Goal: Task Accomplishment & Management: Complete application form

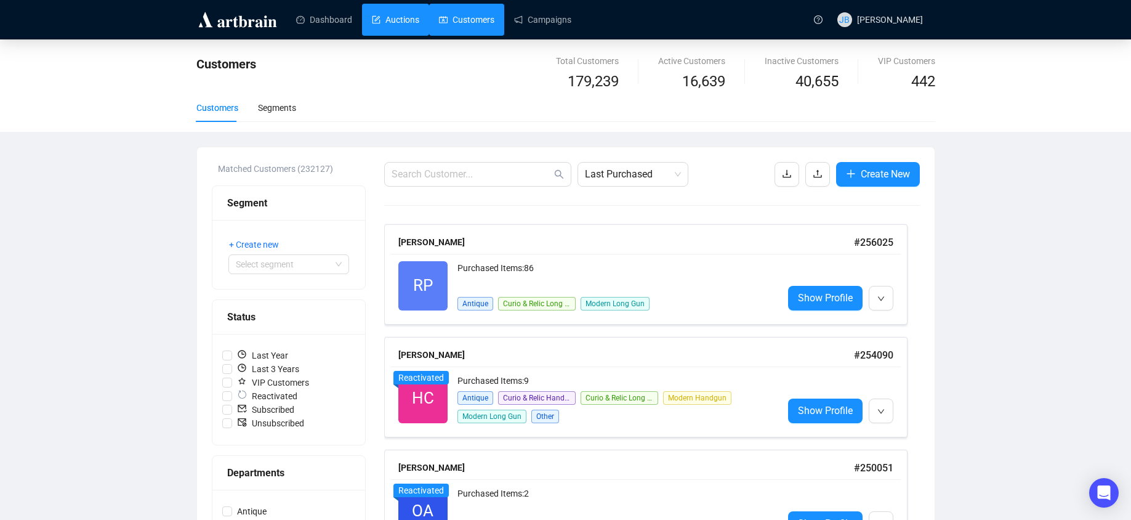
drag, startPoint x: 397, startPoint y: 26, endPoint x: 387, endPoint y: 30, distance: 10.0
click at [397, 26] on link "Auctions" at bounding box center [395, 20] width 47 height 32
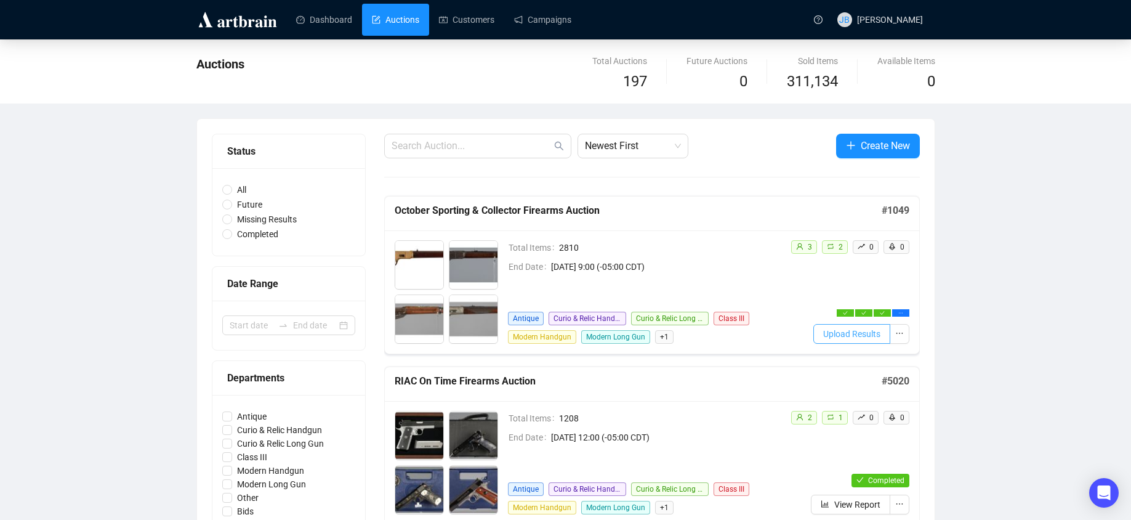
click at [852, 333] on span "Upload Results" at bounding box center [852, 334] width 57 height 14
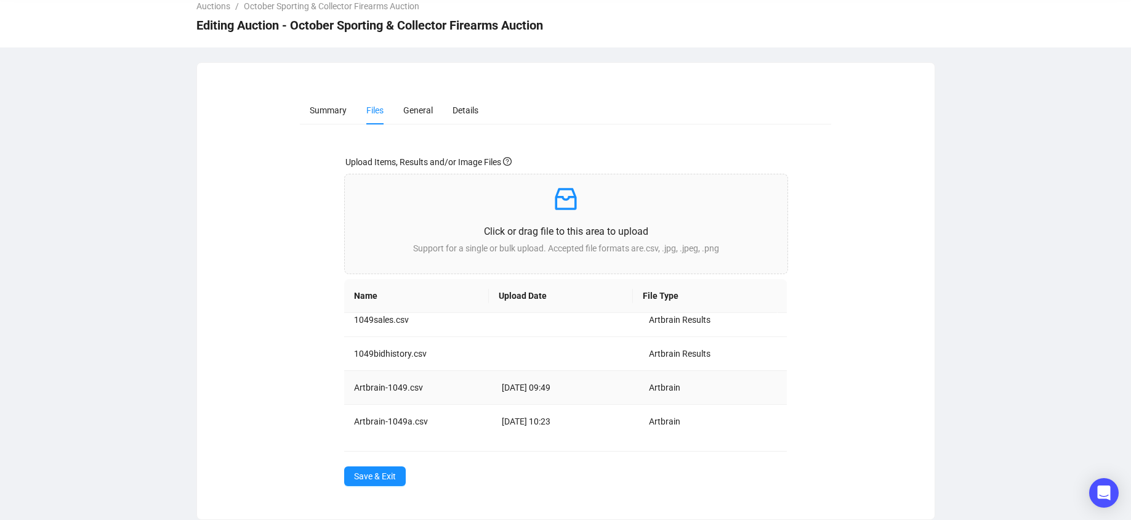
scroll to position [12, 0]
click at [378, 479] on span "Save & Exit" at bounding box center [375, 476] width 42 height 14
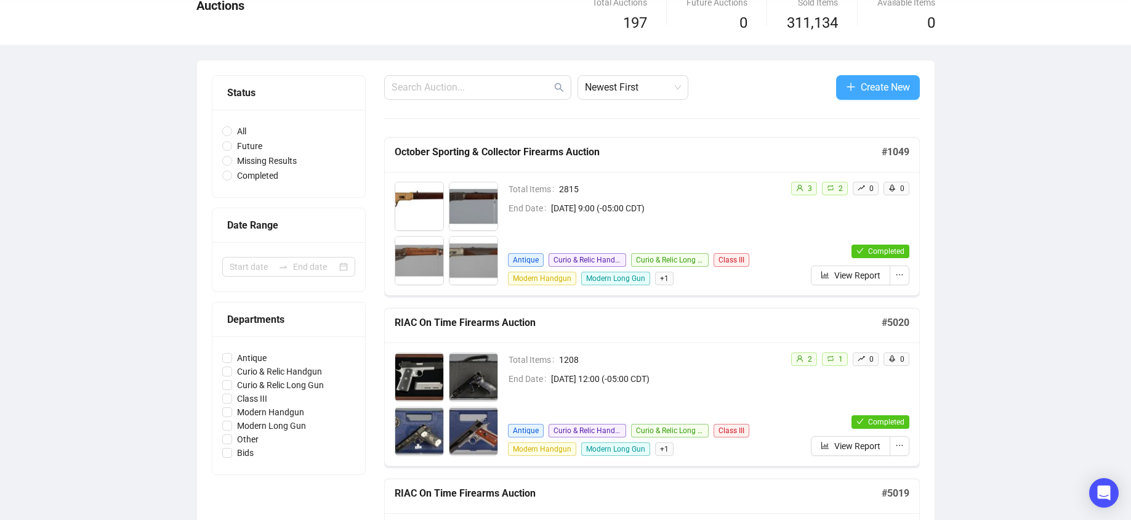
click at [893, 86] on span "Create New" at bounding box center [885, 86] width 49 height 15
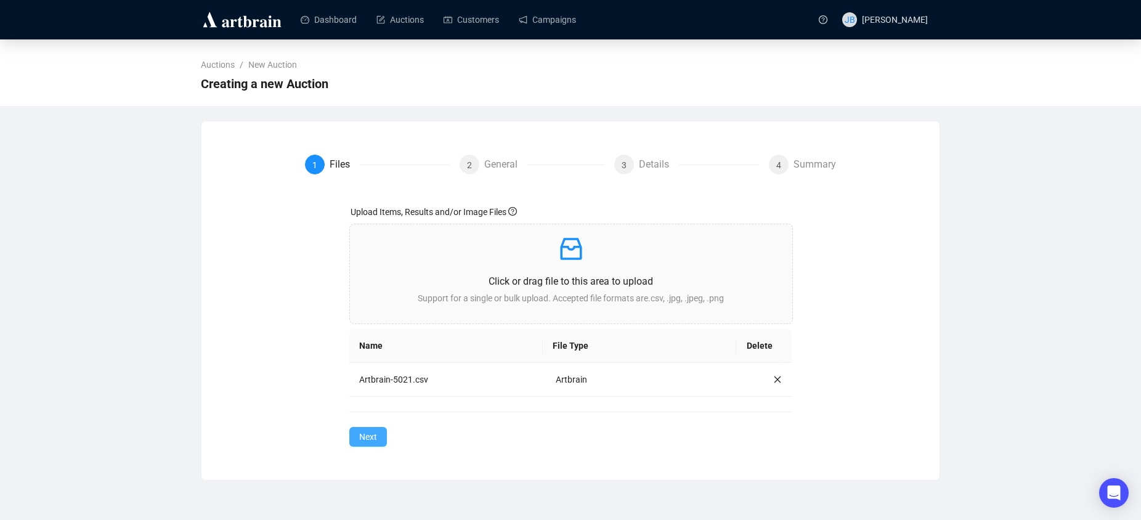
click at [361, 440] on span "Next" at bounding box center [368, 437] width 18 height 14
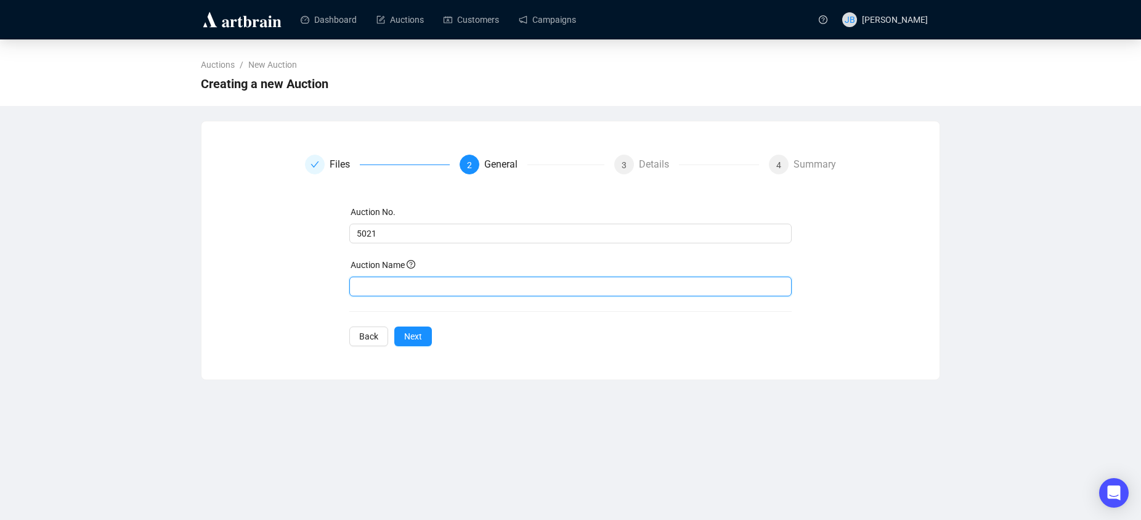
click at [389, 281] on input "text" at bounding box center [570, 287] width 443 height 20
paste input "RIAC On Time Firearms Auction"
type input "RIAC On Time Firearms Auction"
click at [413, 339] on span "Next" at bounding box center [413, 337] width 18 height 14
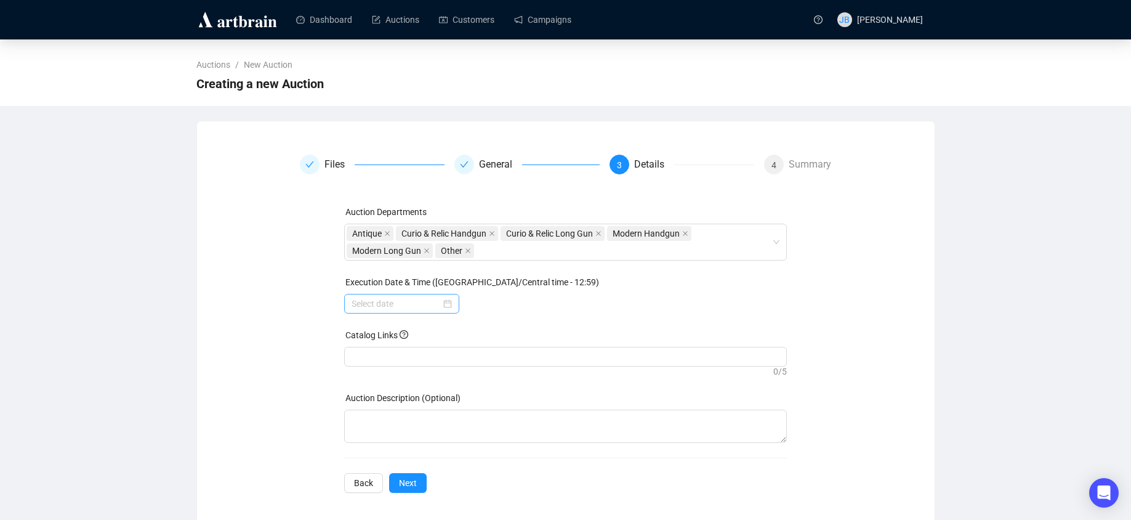
click at [452, 305] on div at bounding box center [402, 304] width 100 height 14
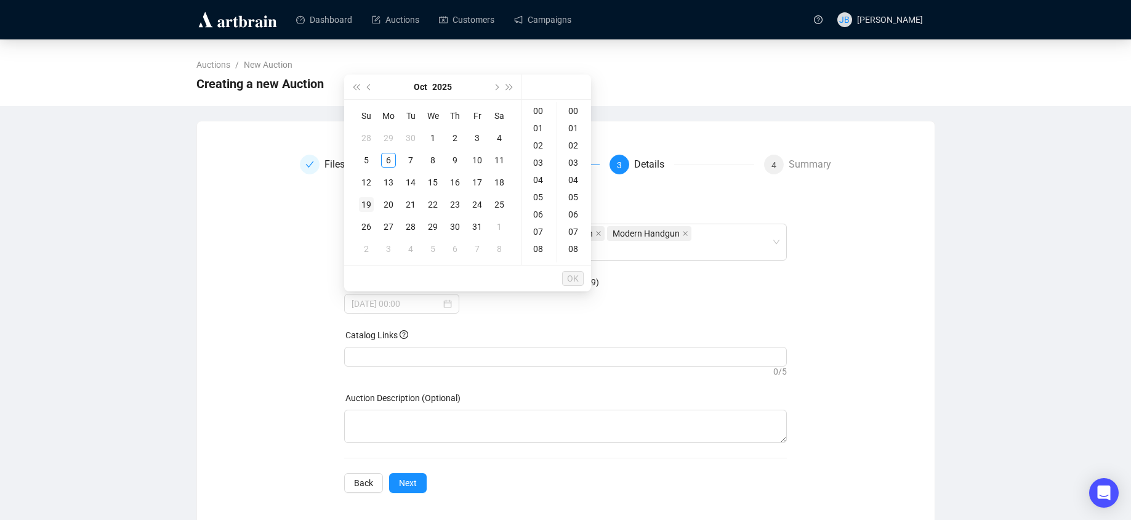
click at [368, 203] on div "19" at bounding box center [366, 204] width 15 height 15
click at [542, 255] on div "12" at bounding box center [540, 256] width 30 height 17
type input "[DATE] 12:00"
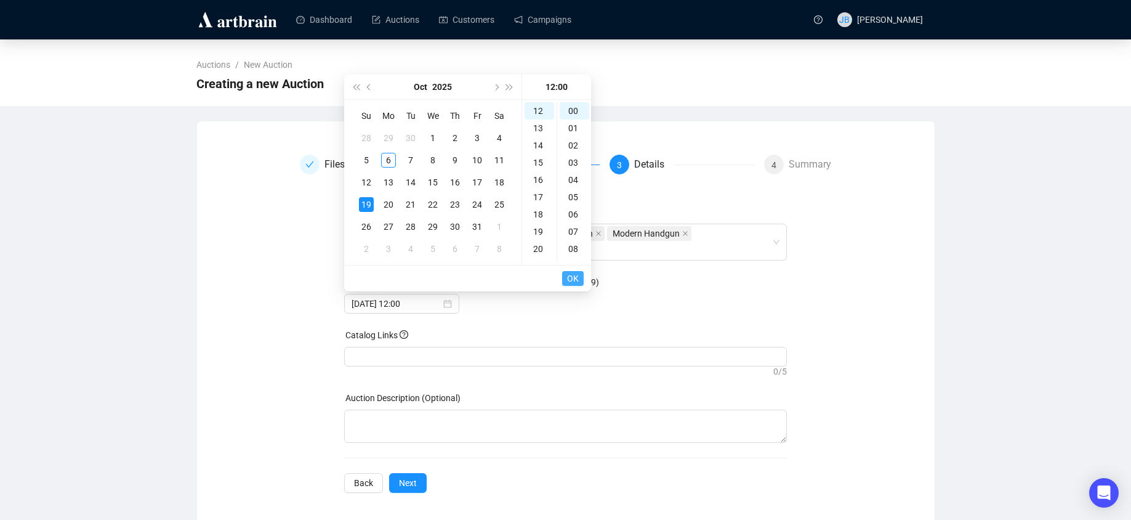
click at [565, 273] on button "OK" at bounding box center [573, 278] width 22 height 15
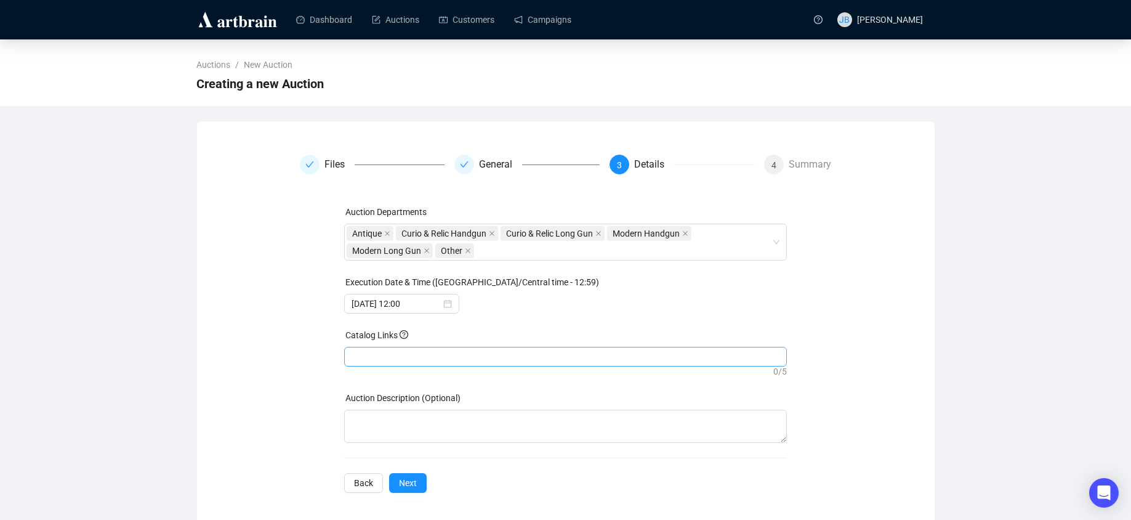
click at [464, 362] on div at bounding box center [566, 356] width 438 height 17
click at [416, 352] on div at bounding box center [566, 356] width 438 height 17
click at [415, 352] on div at bounding box center [566, 356] width 438 height 17
paste input "search"
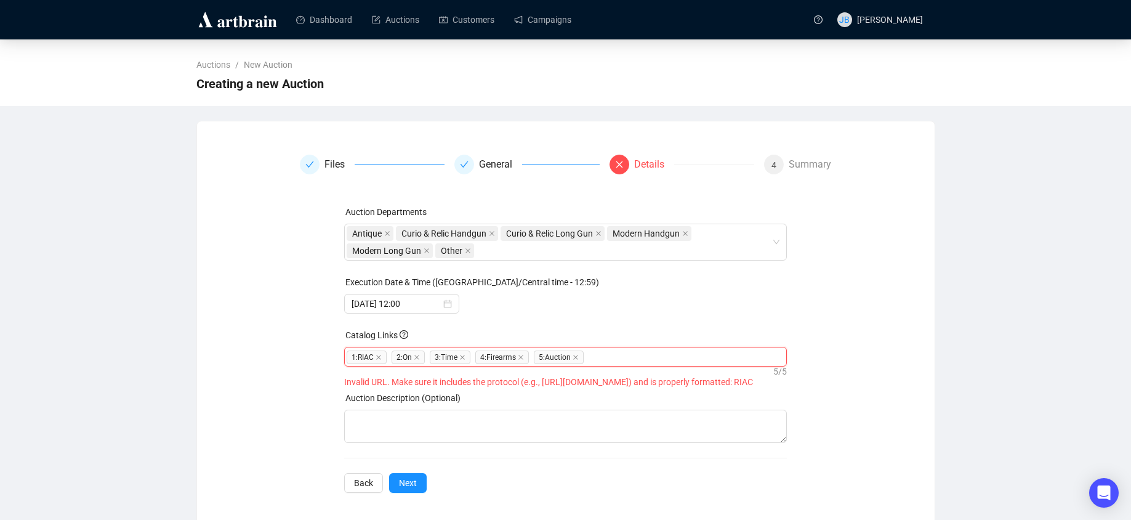
drag, startPoint x: 652, startPoint y: 356, endPoint x: 338, endPoint y: 359, distance: 314.8
click at [338, 359] on div "Auction Departments Antique Curio & Relic Handgun Curio & Relic Long Gun Modern…" at bounding box center [566, 349] width 532 height 288
click at [578, 358] on icon "close" at bounding box center [575, 357] width 5 height 5
click at [522, 360] on icon "close" at bounding box center [521, 357] width 6 height 6
click at [466, 356] on icon "close" at bounding box center [462, 357] width 6 height 6
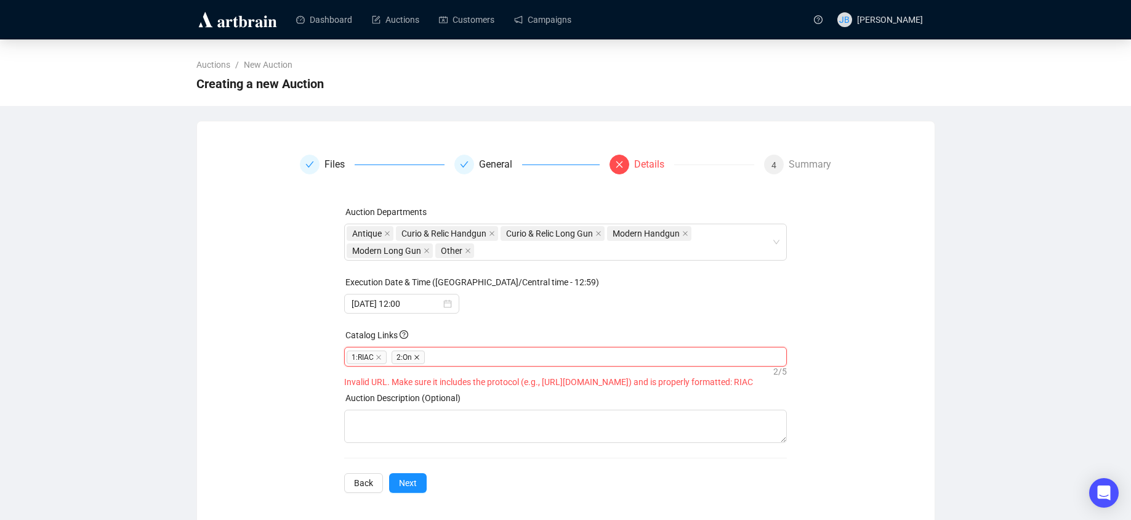
click at [418, 357] on icon "close" at bounding box center [417, 357] width 6 height 6
click at [378, 357] on icon "close" at bounding box center [379, 357] width 6 height 6
drag, startPoint x: 411, startPoint y: 360, endPoint x: 400, endPoint y: 362, distance: 11.8
click at [411, 360] on div at bounding box center [566, 356] width 438 height 17
paste input "[URL][DOMAIN_NAME]"
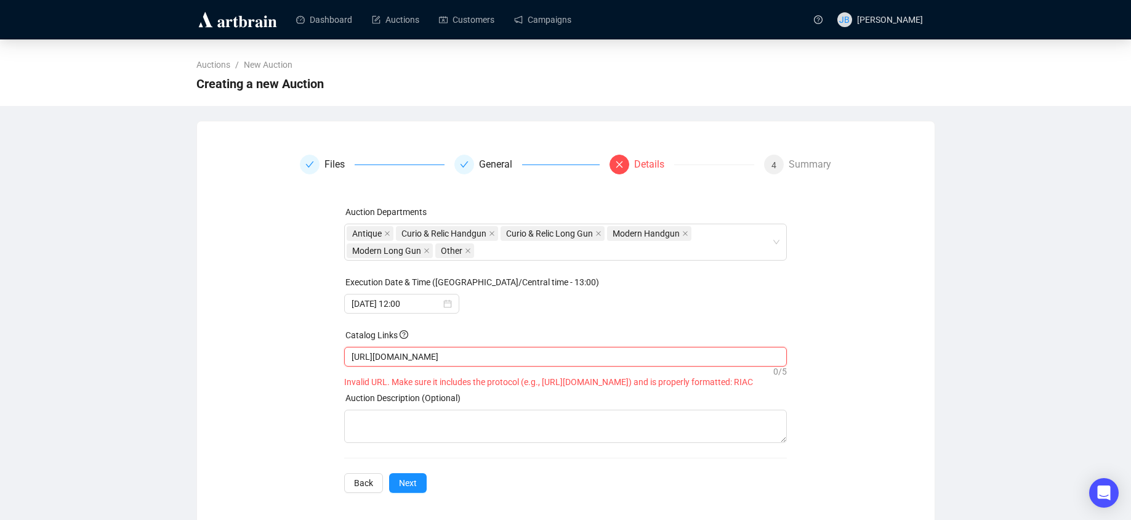
type input "[URL][DOMAIN_NAME]"
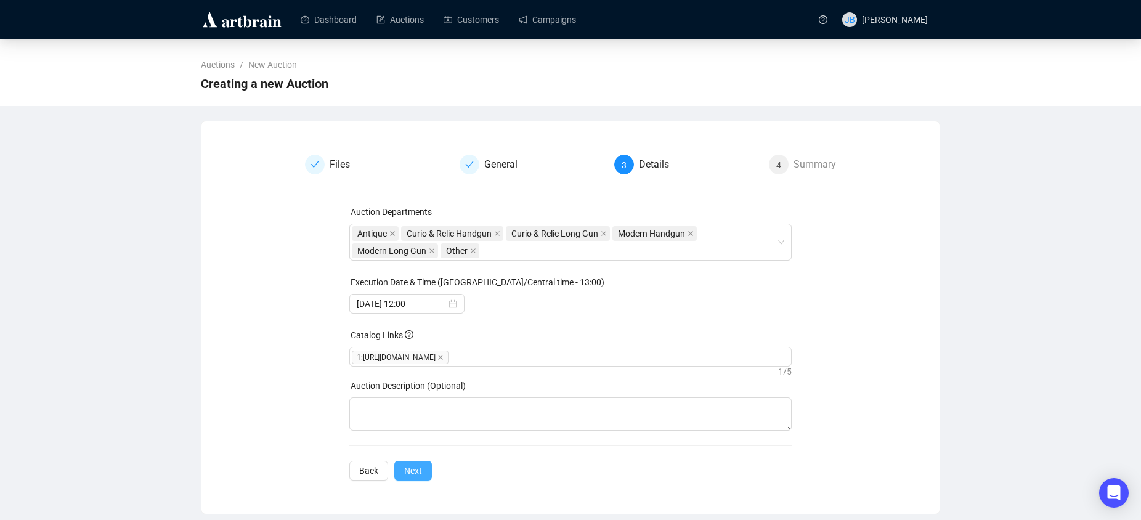
click at [415, 471] on span "Next" at bounding box center [413, 471] width 18 height 14
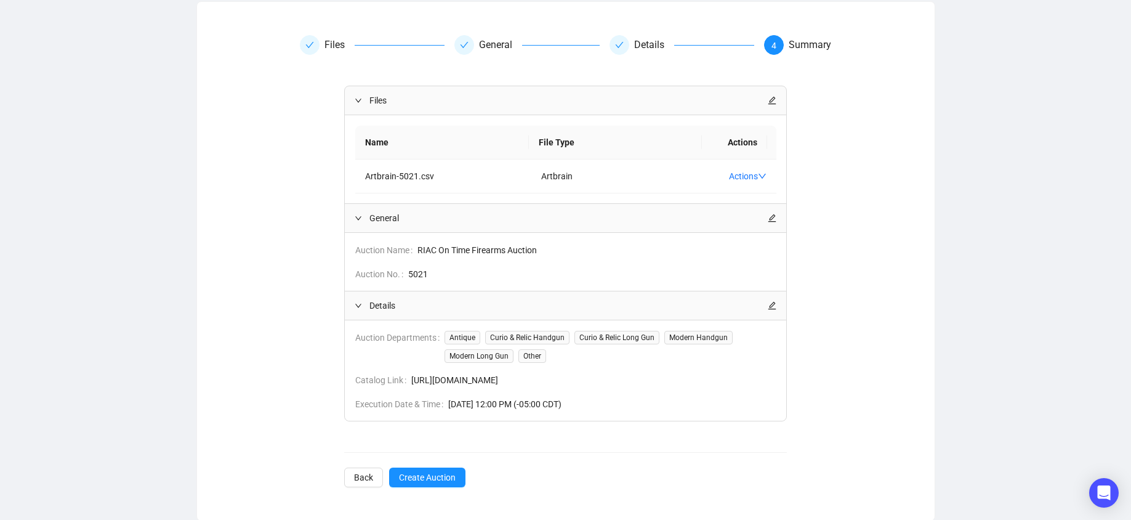
scroll to position [121, 0]
click at [407, 472] on span "Create Auction" at bounding box center [427, 476] width 57 height 14
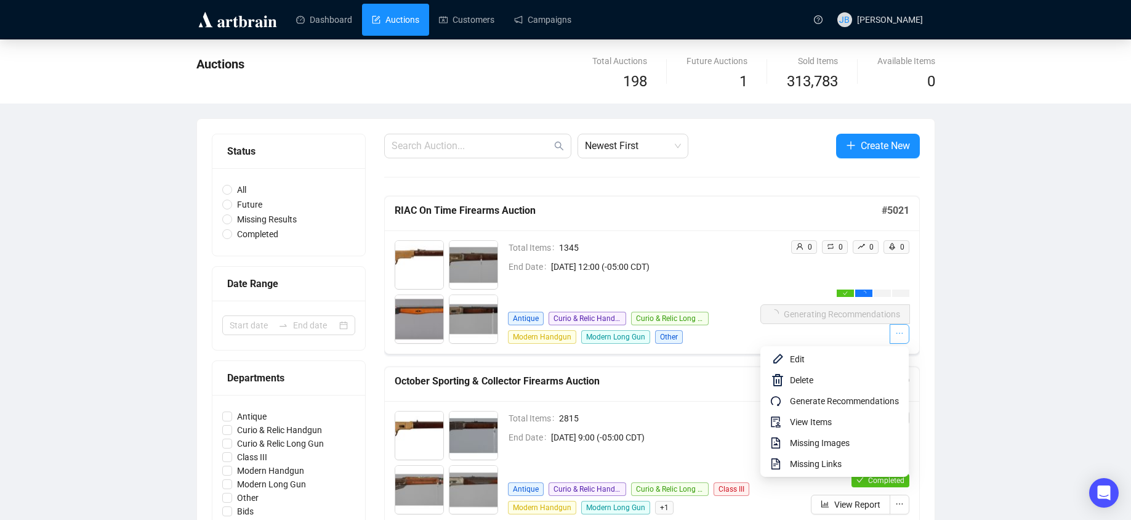
click at [898, 339] on span "button" at bounding box center [900, 334] width 9 height 14
click at [800, 360] on span "Edit" at bounding box center [844, 359] width 109 height 14
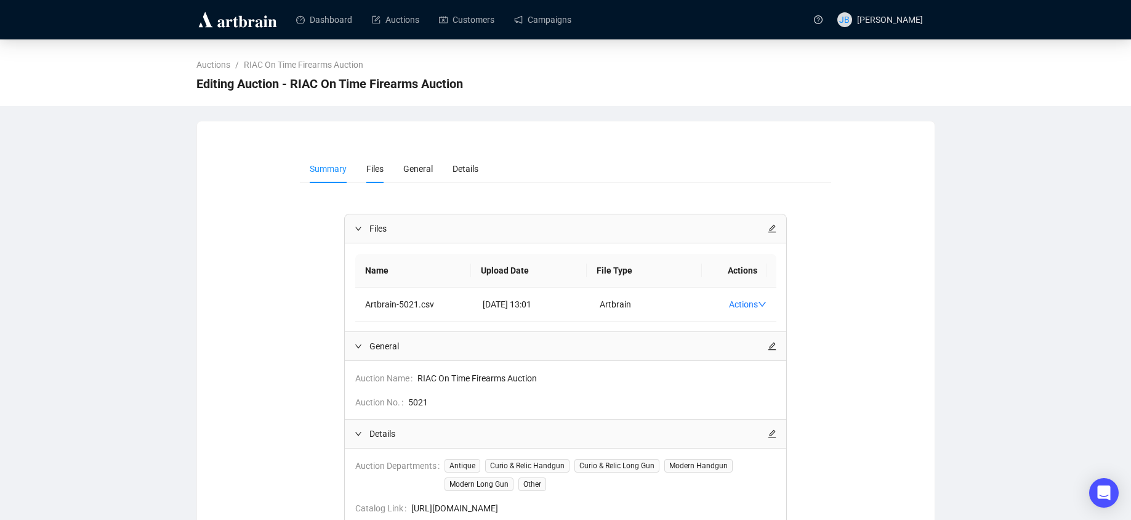
click at [375, 169] on span "Files" at bounding box center [374, 169] width 17 height 10
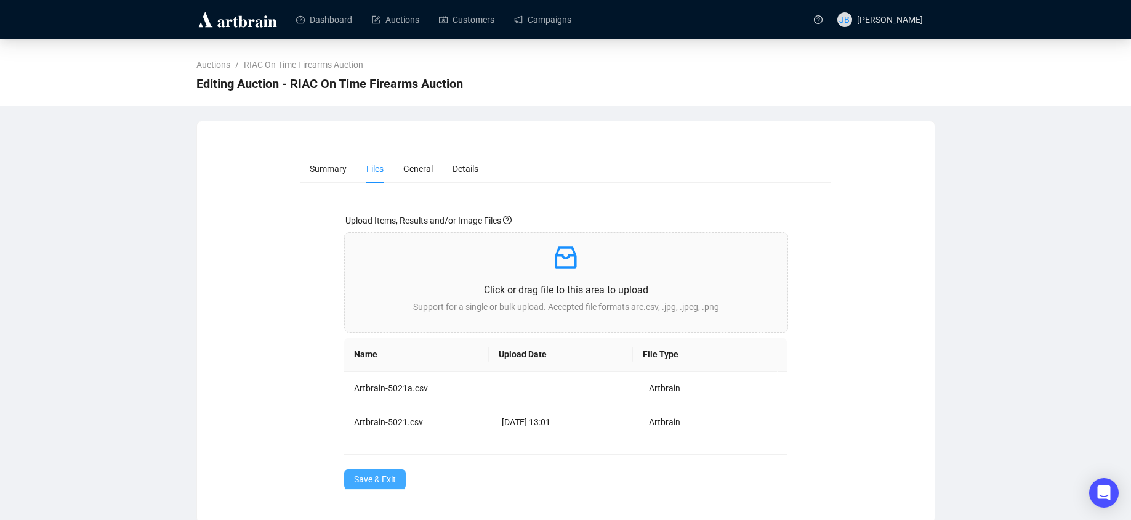
click at [370, 481] on span "Save & Exit" at bounding box center [375, 479] width 42 height 14
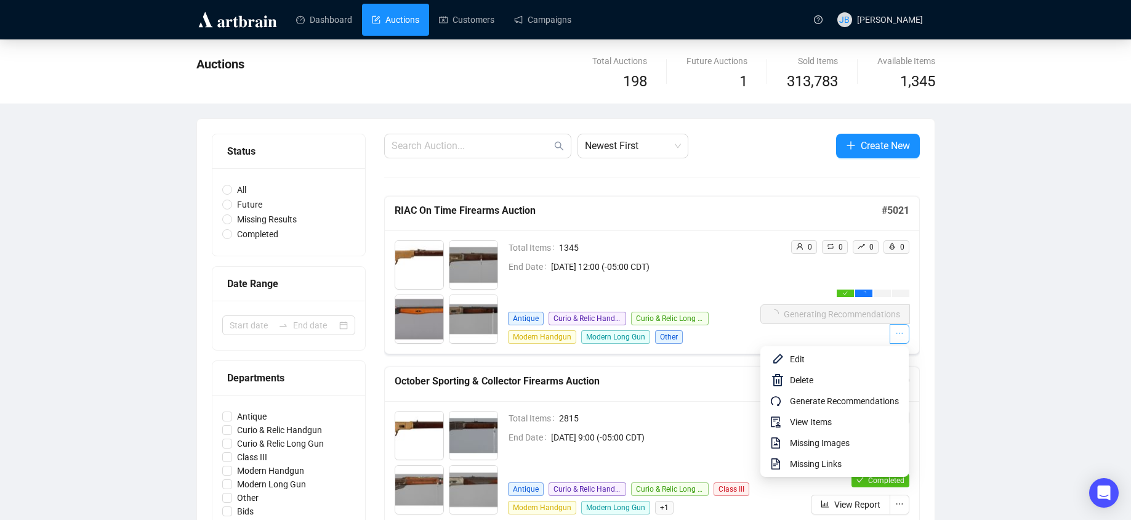
click at [905, 330] on button "button" at bounding box center [900, 334] width 20 height 20
click at [800, 357] on span "Edit" at bounding box center [844, 359] width 109 height 14
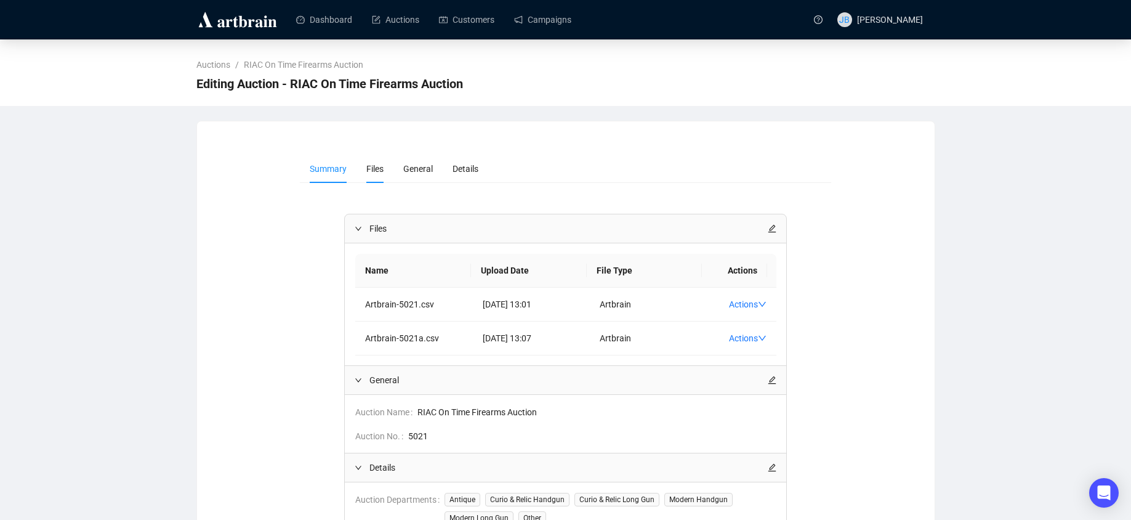
click at [368, 169] on span "Files" at bounding box center [374, 169] width 17 height 10
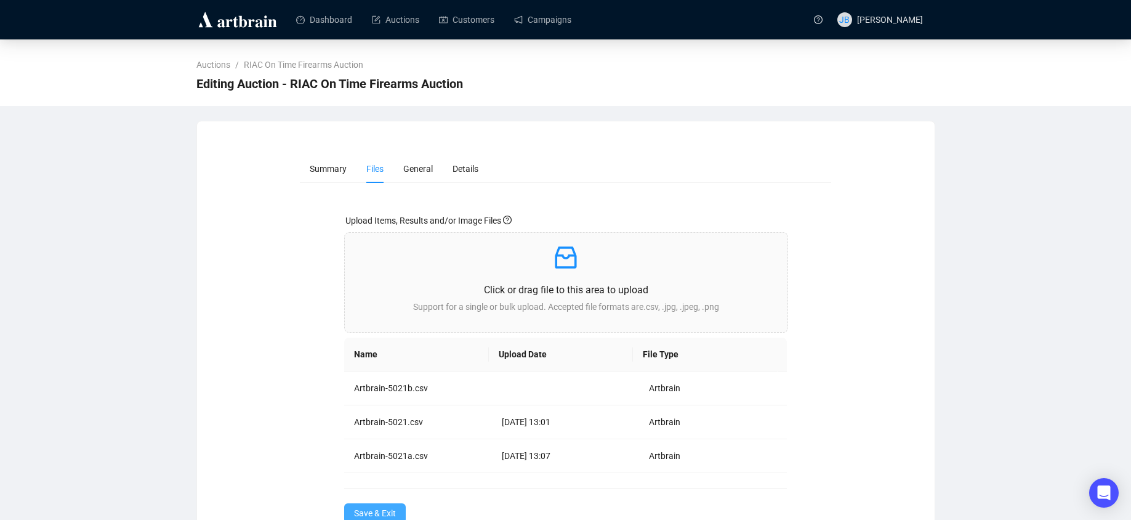
click at [380, 510] on span "Save & Exit" at bounding box center [375, 513] width 42 height 14
